Goal: Task Accomplishment & Management: Use online tool/utility

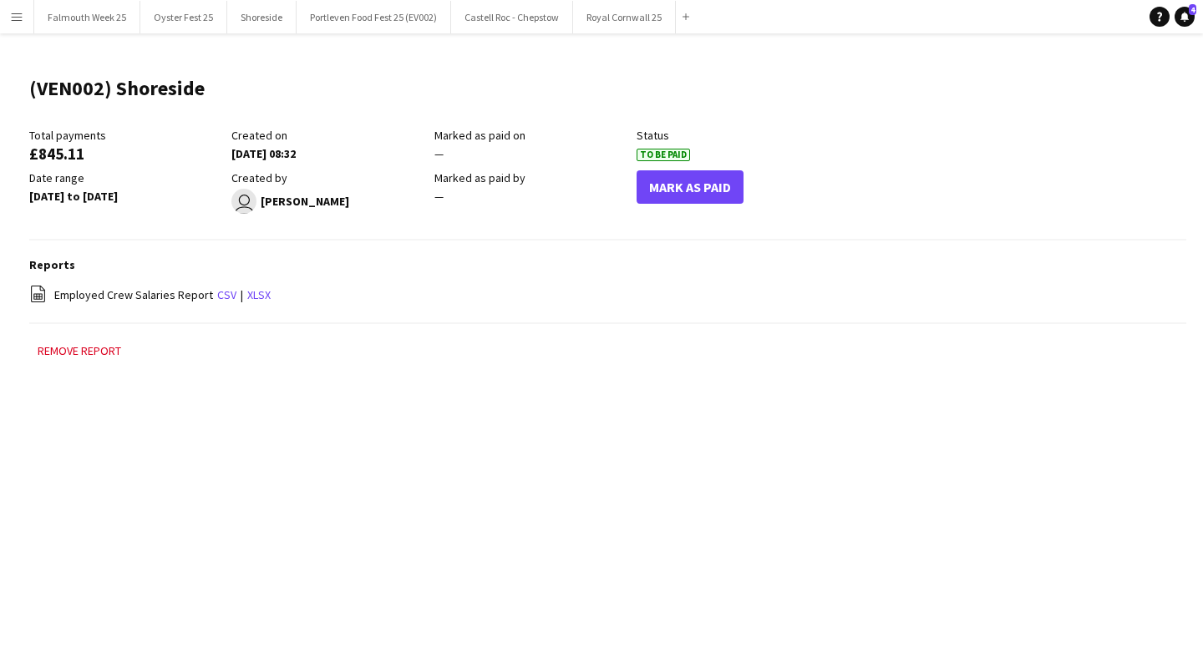
click at [23, 14] on app-icon "Menu" at bounding box center [16, 16] width 13 height 13
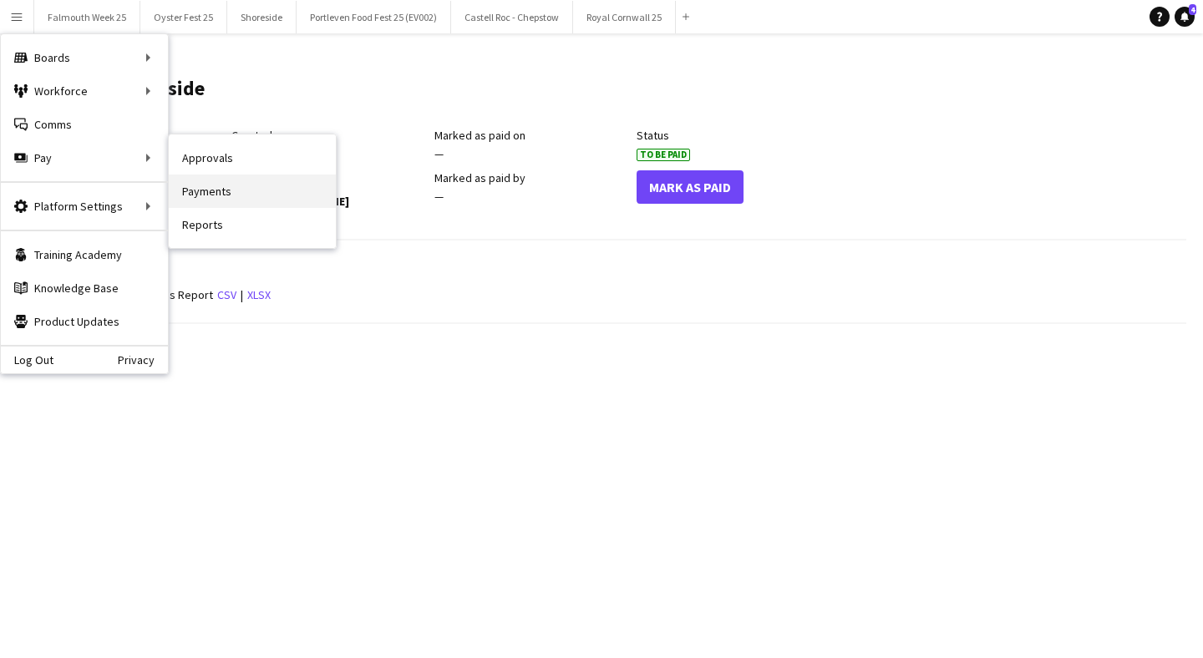
click at [226, 202] on link "Payments" at bounding box center [252, 191] width 167 height 33
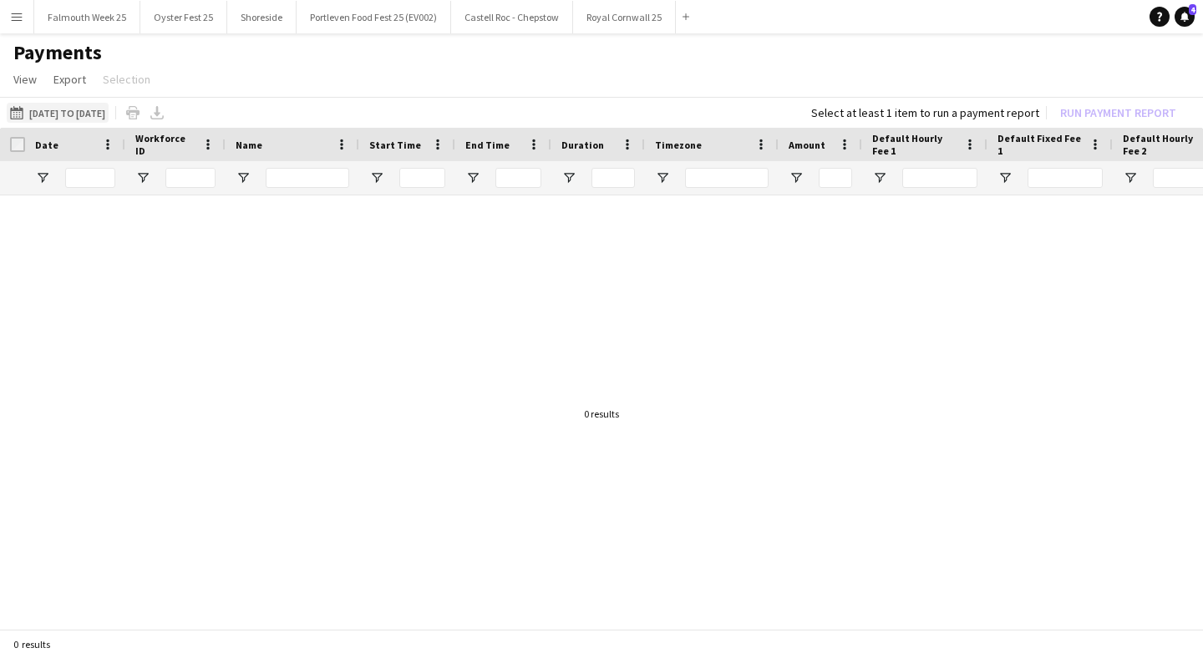
click at [70, 105] on button "[DATE] to [DATE] [DATE] to [DATE]" at bounding box center [58, 113] width 102 height 20
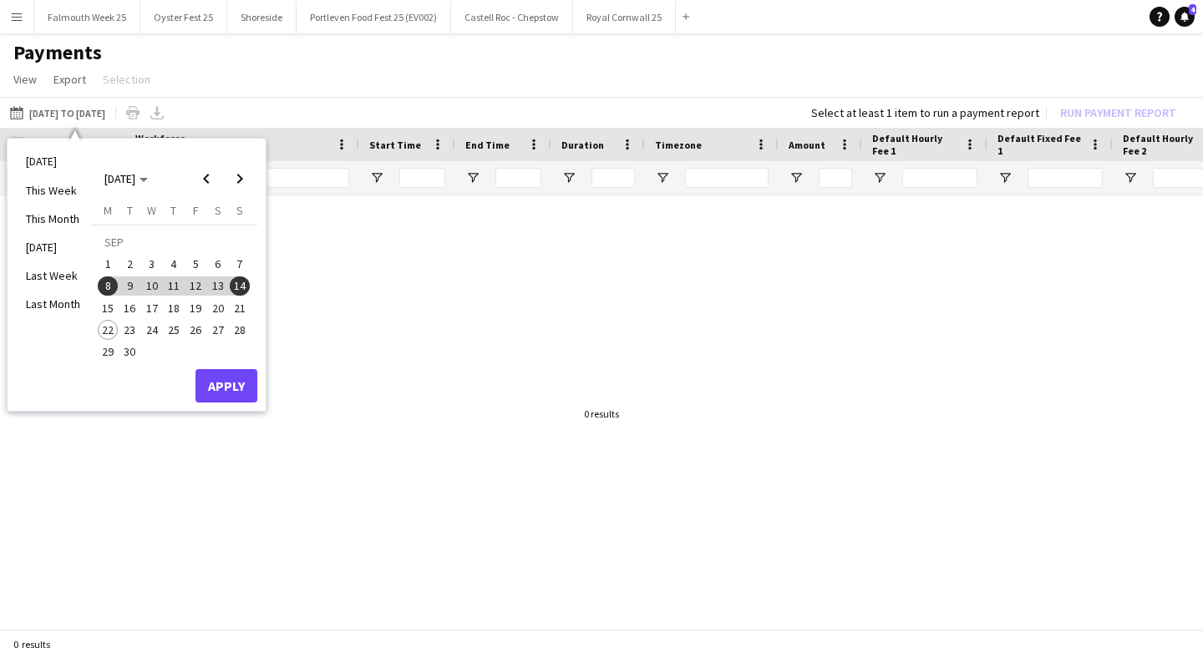
click at [116, 305] on span "15" at bounding box center [108, 308] width 20 height 20
click at [240, 310] on span "21" at bounding box center [240, 308] width 20 height 20
click at [234, 386] on button "Apply" at bounding box center [226, 385] width 62 height 33
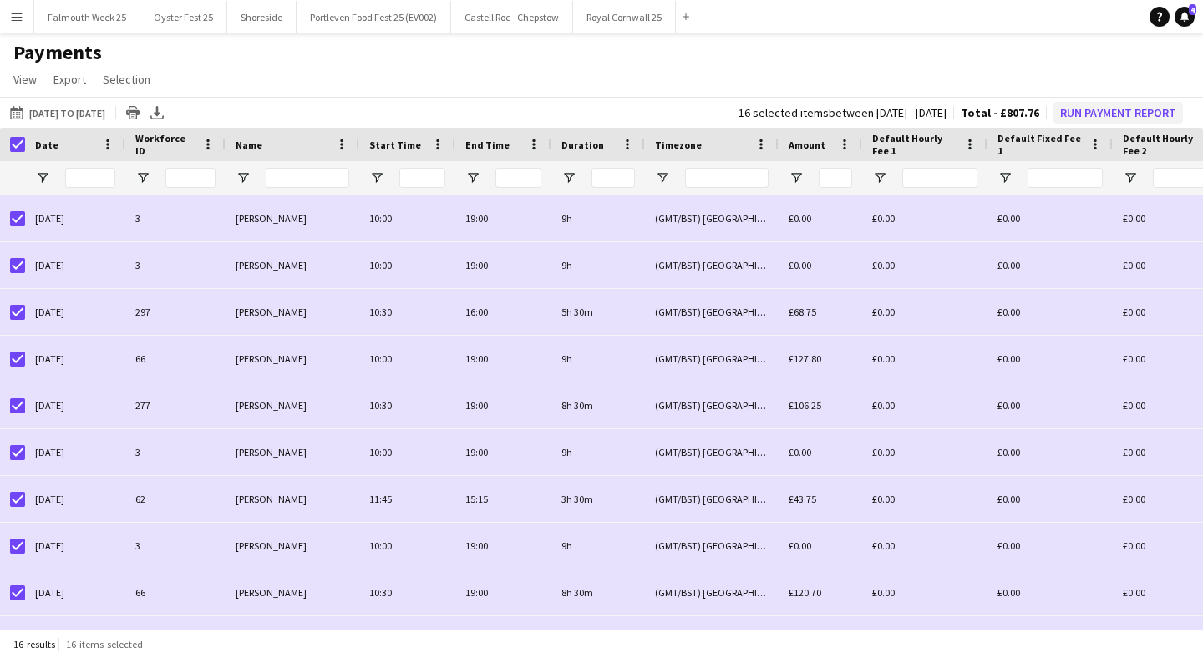
click at [1098, 109] on button "Run Payment Report" at bounding box center [1117, 113] width 129 height 22
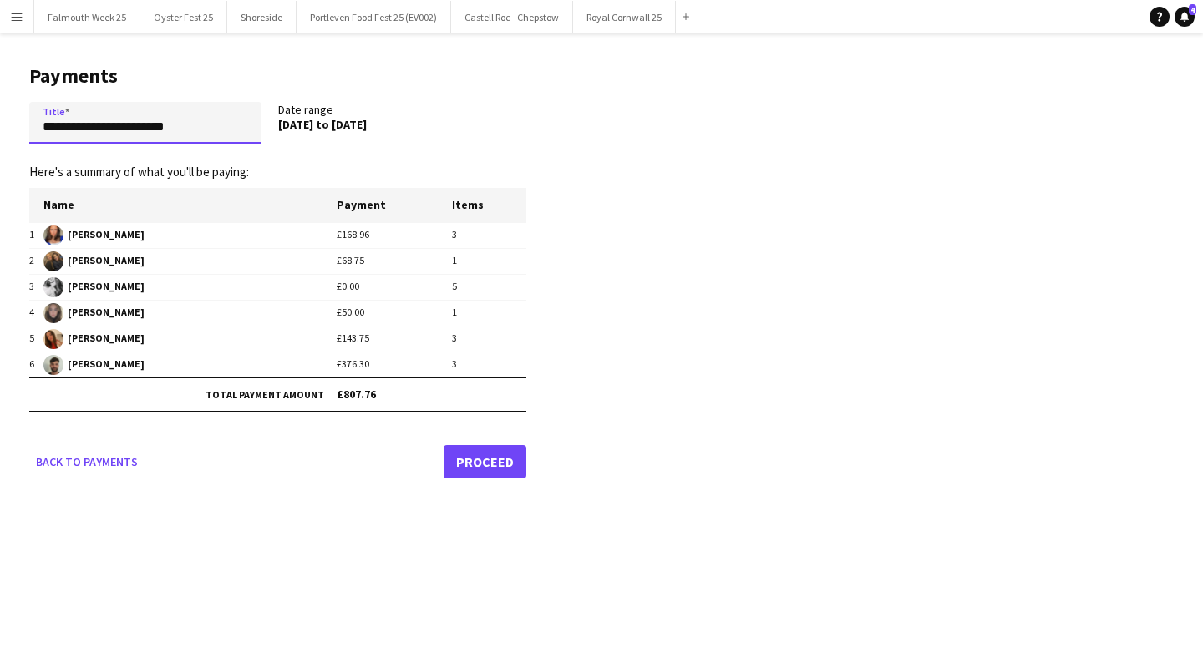
drag, startPoint x: 214, startPoint y: 129, endPoint x: 30, endPoint y: 129, distance: 183.7
click at [30, 129] on input "**********" at bounding box center [145, 123] width 232 height 42
type input "**********"
click at [496, 453] on link "Proceed" at bounding box center [484, 461] width 83 height 33
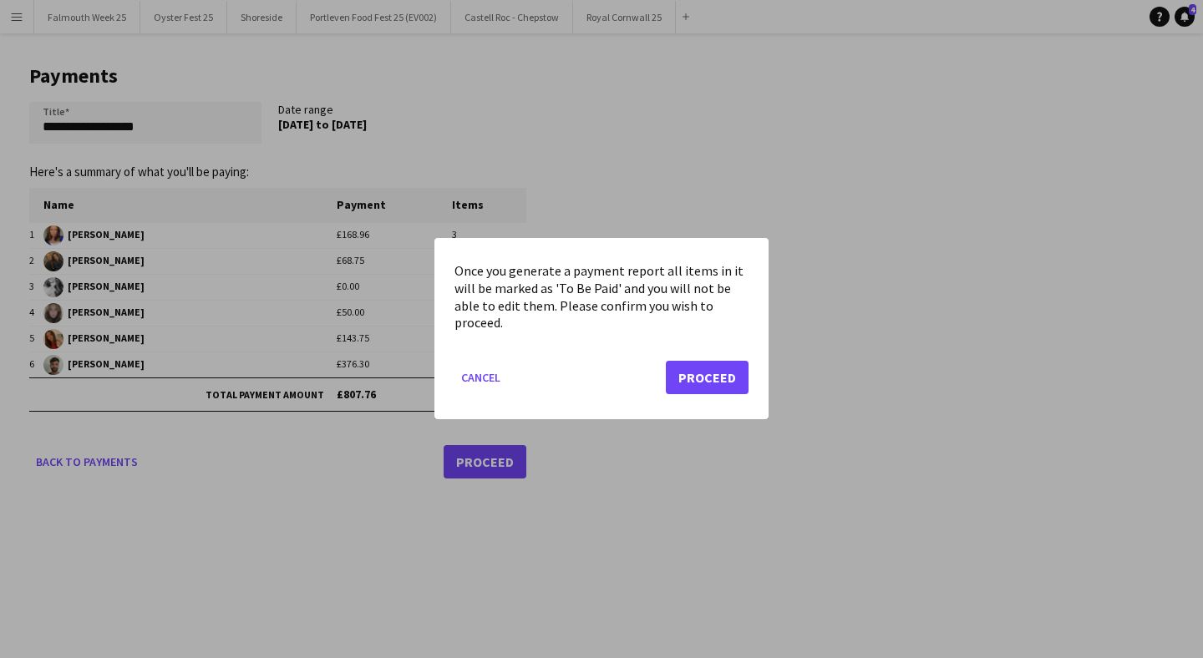
click at [712, 371] on button "Proceed" at bounding box center [707, 378] width 83 height 33
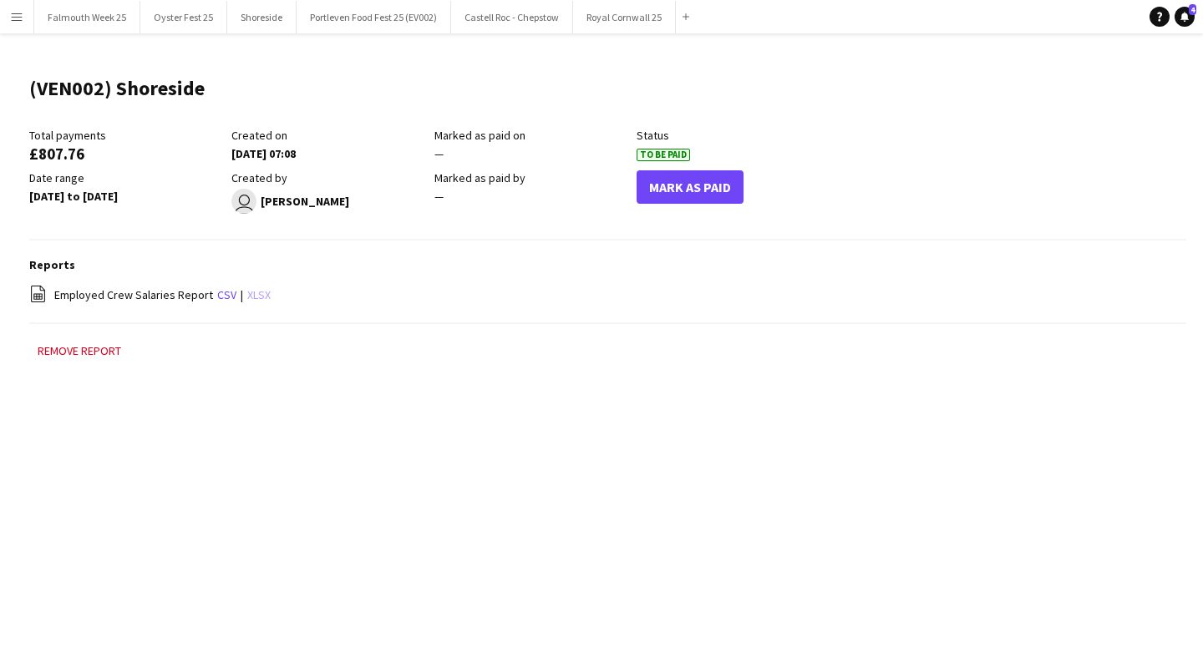
click at [253, 290] on link "xlsx" at bounding box center [258, 294] width 23 height 15
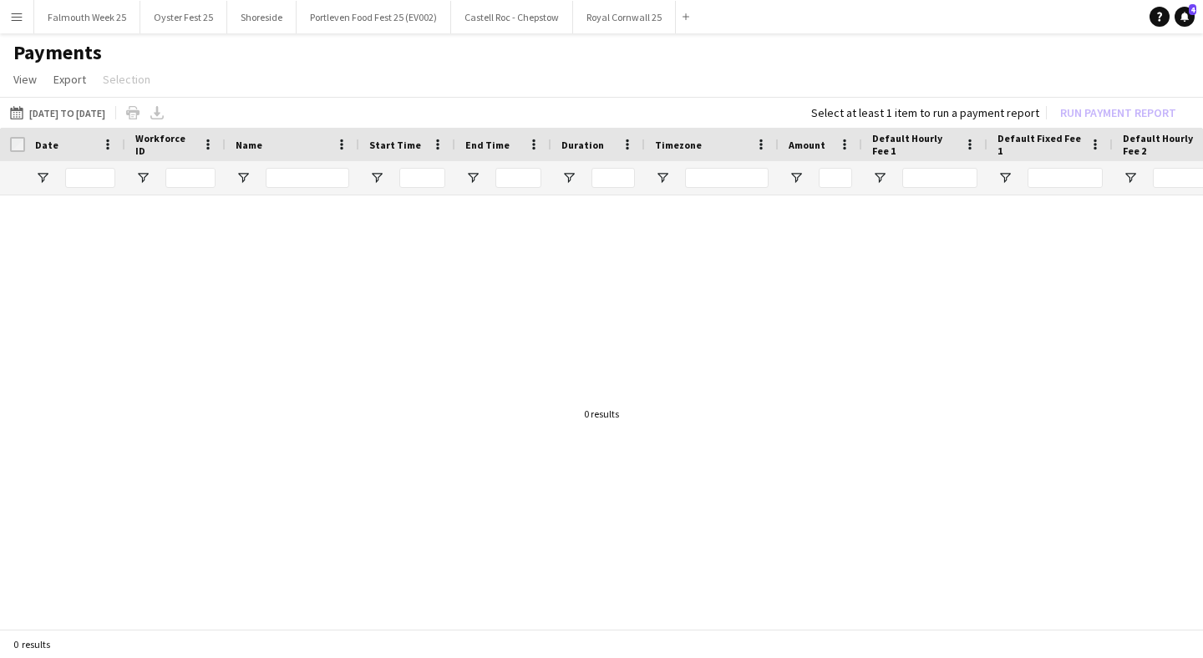
click at [23, 22] on app-icon "Menu" at bounding box center [16, 16] width 13 height 13
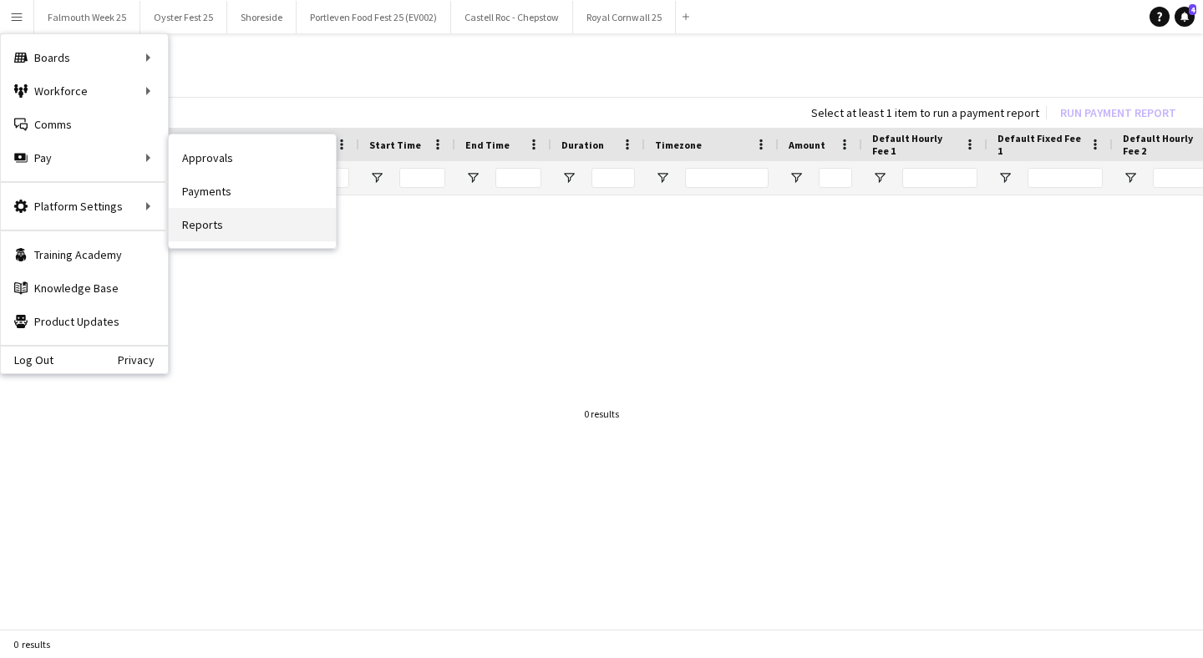
click at [215, 217] on link "Reports" at bounding box center [252, 224] width 167 height 33
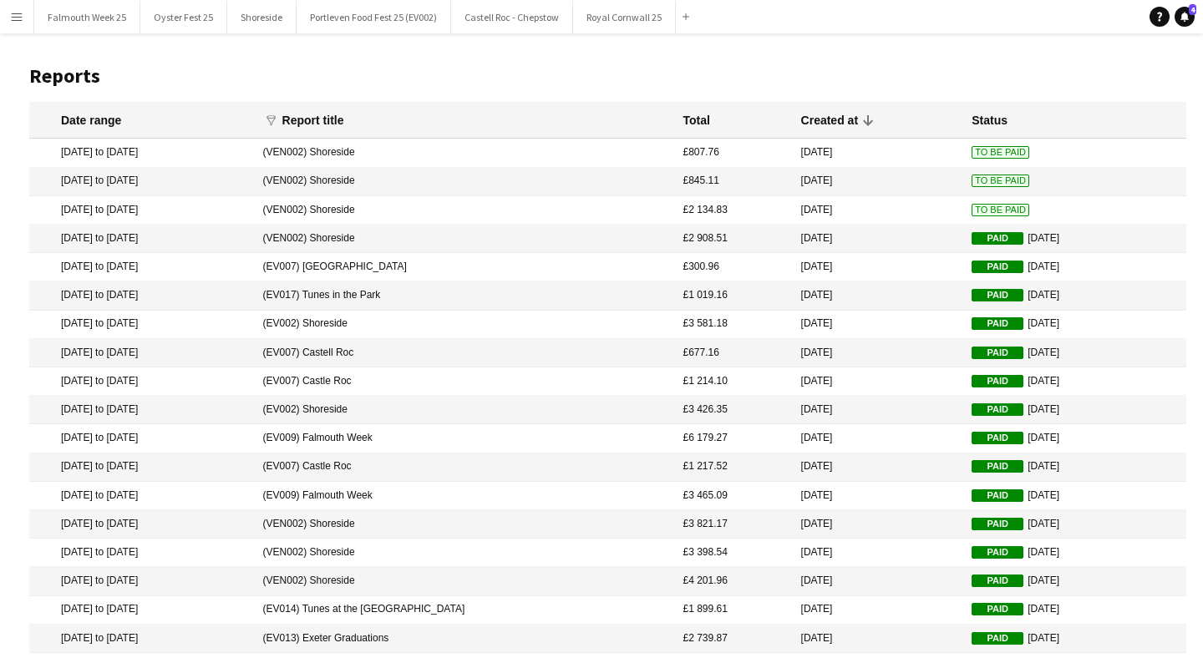
click at [404, 148] on mat-cell "(VEN002) Shoreside" at bounding box center [465, 153] width 420 height 28
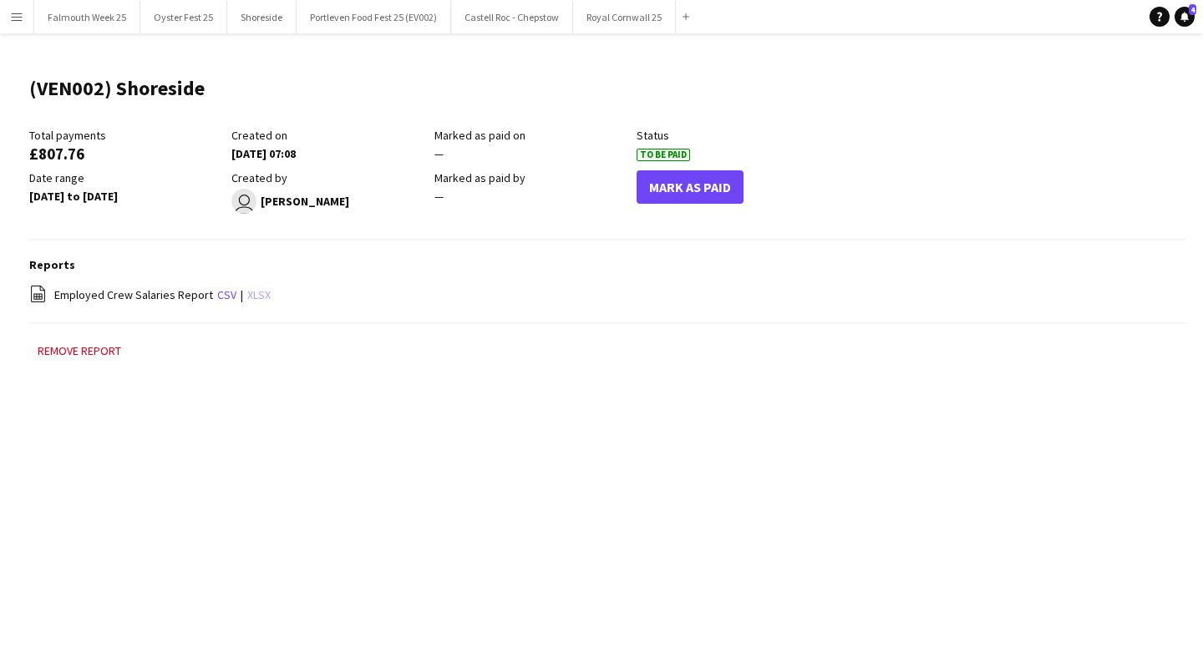
click at [259, 294] on link "xlsx" at bounding box center [258, 294] width 23 height 15
